Goal: Find contact information: Find contact information

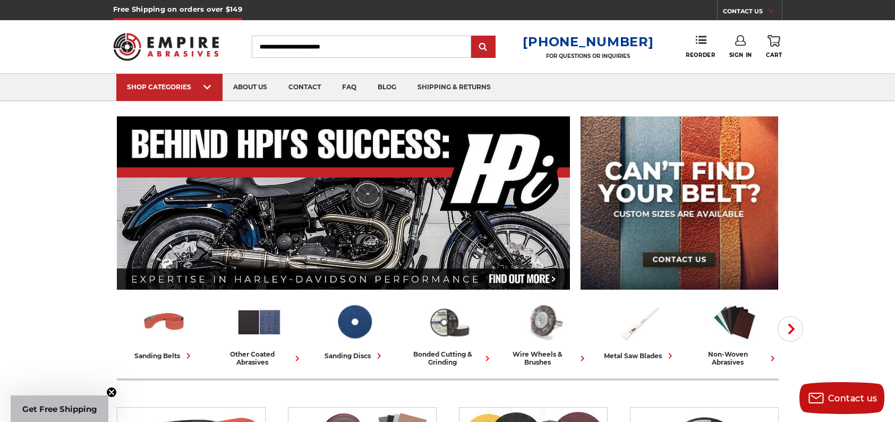
click at [752, 7] on link "CONTACT US" at bounding box center [752, 12] width 59 height 15
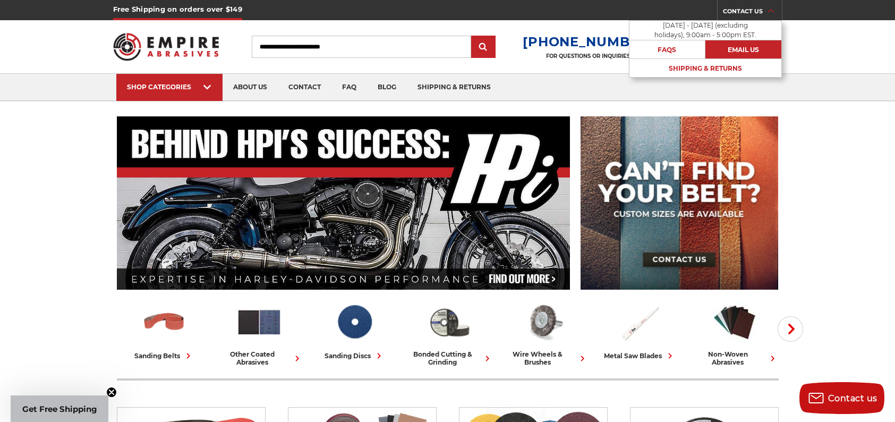
click at [742, 51] on link "Email Us" at bounding box center [744, 49] width 76 height 19
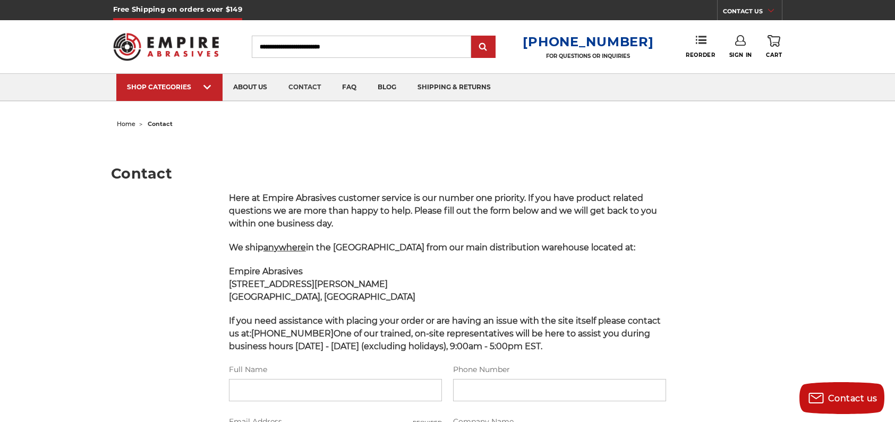
drag, startPoint x: 167, startPoint y: 45, endPoint x: 114, endPoint y: 3, distance: 67.7
click at [167, 45] on img at bounding box center [166, 46] width 106 height 41
